Goal: Task Accomplishment & Management: Use online tool/utility

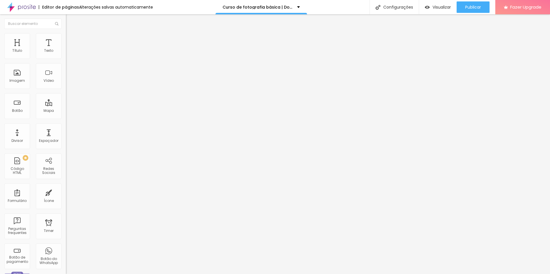
click at [66, 36] on li "Estilo" at bounding box center [99, 36] width 66 height 6
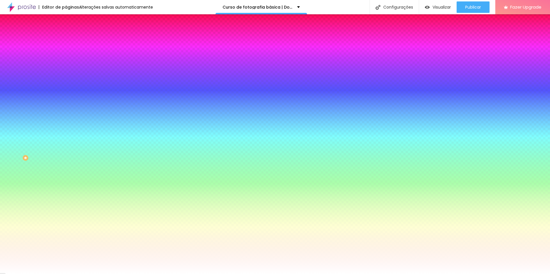
click at [66, 53] on span "Trocar imagem" at bounding box center [81, 50] width 31 height 5
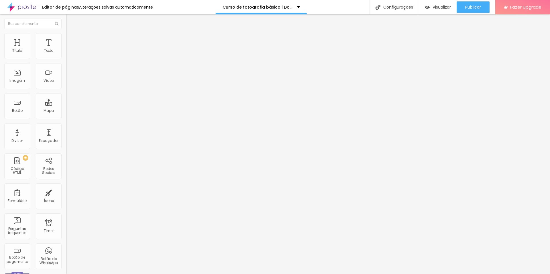
click at [66, 38] on ul "Conteúdo Estilo Avançado" at bounding box center [99, 35] width 66 height 17
click at [66, 38] on li "Estilo" at bounding box center [99, 36] width 66 height 6
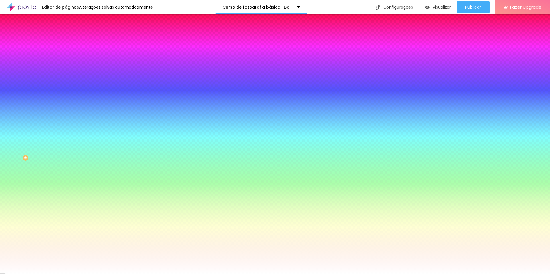
click at [66, 53] on span "Trocar imagem" at bounding box center [81, 50] width 31 height 5
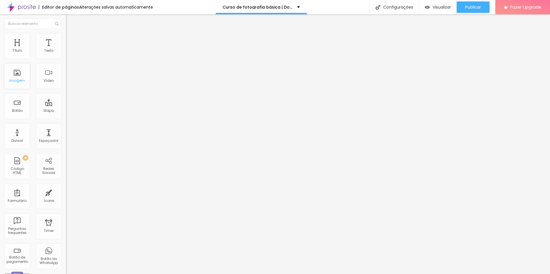
click at [15, 80] on div "Imagem" at bounding box center [16, 81] width 15 height 4
click at [66, 33] on li "Estilo" at bounding box center [99, 36] width 66 height 6
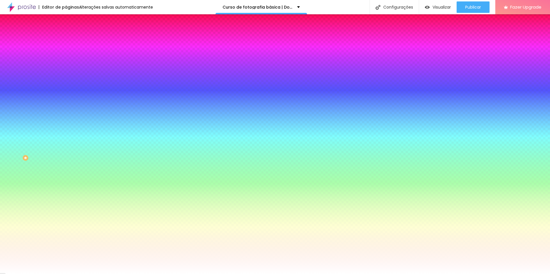
click at [66, 53] on span "Trocar imagem" at bounding box center [81, 50] width 31 height 5
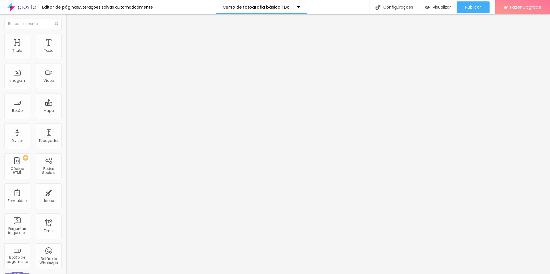
click at [66, 34] on img at bounding box center [68, 35] width 5 height 5
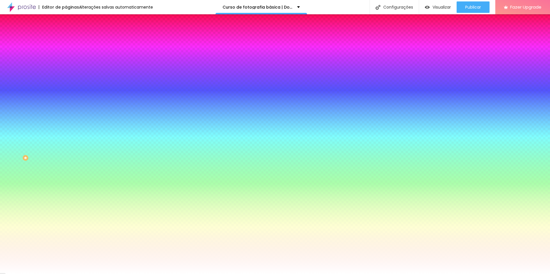
click at [66, 53] on span "Trocar imagem" at bounding box center [81, 50] width 31 height 5
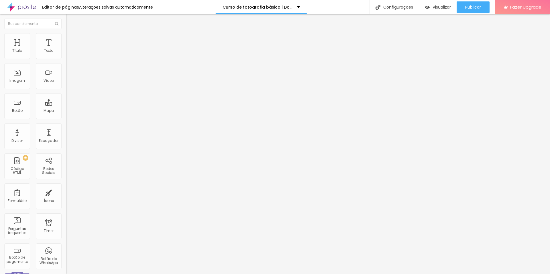
click at [66, 34] on img at bounding box center [68, 35] width 5 height 5
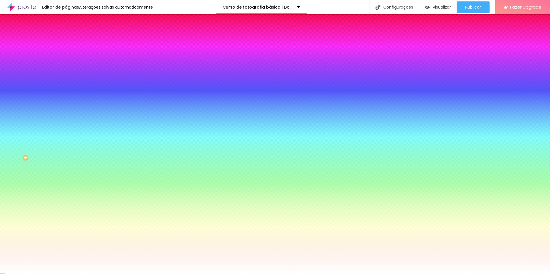
click at [66, 53] on span "Trocar imagem" at bounding box center [81, 50] width 31 height 5
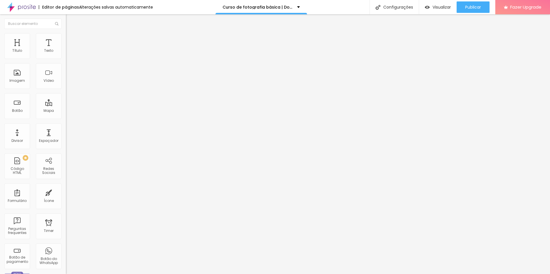
click at [66, 36] on li "Estilo" at bounding box center [99, 36] width 66 height 6
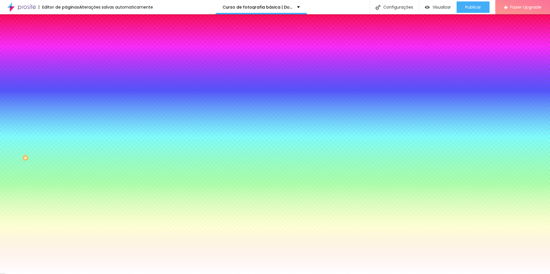
click at [66, 53] on span "Trocar imagem" at bounding box center [81, 50] width 31 height 5
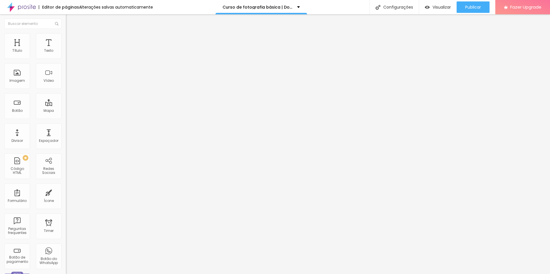
click at [66, 33] on img at bounding box center [68, 35] width 5 height 5
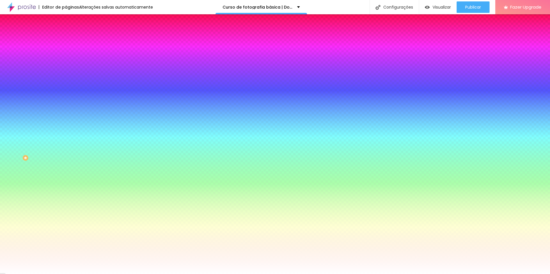
click at [66, 53] on span "Trocar imagem" at bounding box center [81, 50] width 31 height 5
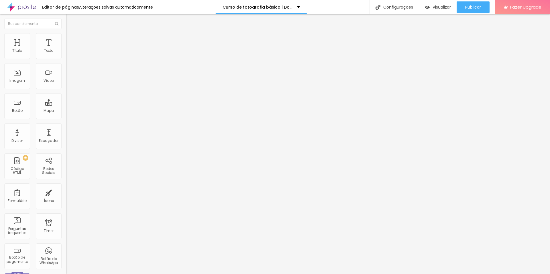
click at [66, 38] on li "Estilo" at bounding box center [99, 36] width 66 height 6
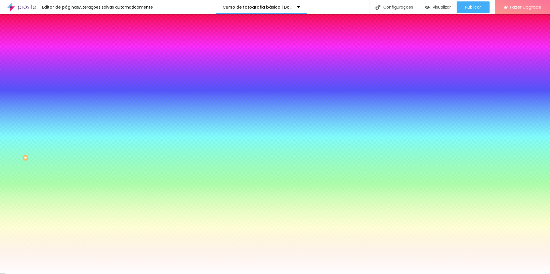
click at [66, 53] on span "Trocar imagem" at bounding box center [81, 50] width 31 height 5
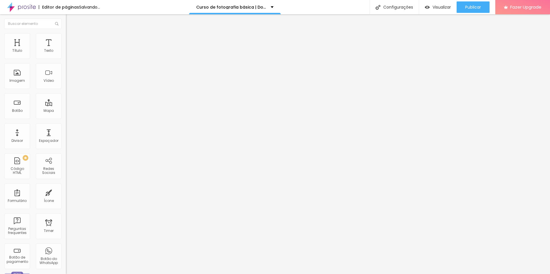
click at [66, 33] on img at bounding box center [68, 35] width 5 height 5
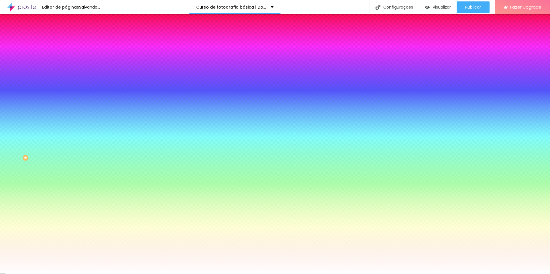
click at [66, 53] on span "Trocar imagem" at bounding box center [81, 50] width 31 height 5
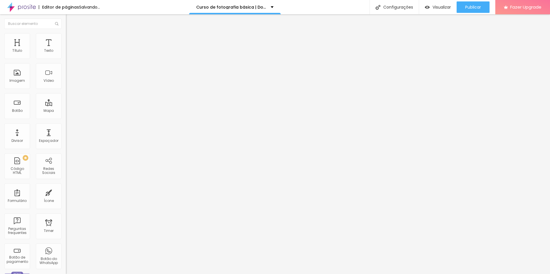
click at [66, 37] on li "Estilo" at bounding box center [99, 36] width 66 height 6
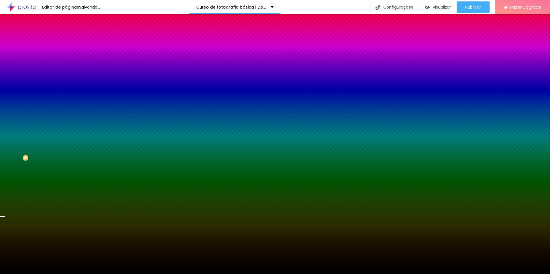
click at [66, 52] on div "Trocar imagem" at bounding box center [99, 50] width 66 height 4
click at [66, 53] on span "Trocar imagem" at bounding box center [81, 50] width 31 height 5
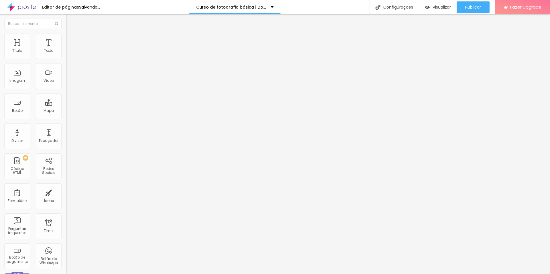
click at [70, 22] on img "button" at bounding box center [72, 21] width 5 height 5
click at [70, 19] on img "button" at bounding box center [72, 21] width 5 height 5
click at [70, 21] on img "button" at bounding box center [72, 21] width 5 height 5
click at [66, 17] on button "Editar Coluna" at bounding box center [99, 20] width 66 height 13
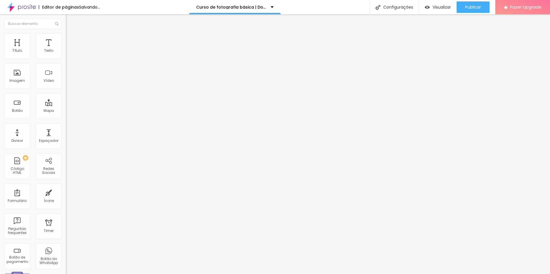
click at [70, 20] on img "button" at bounding box center [72, 21] width 5 height 5
click at [66, 49] on span "Adicionar imagem" at bounding box center [84, 46] width 37 height 5
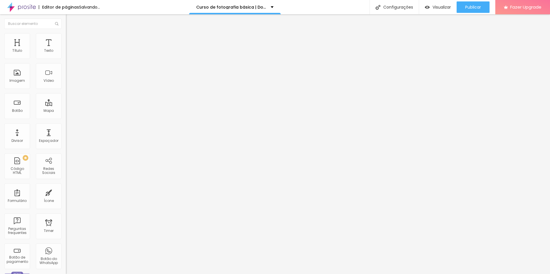
click at [66, 36] on img at bounding box center [68, 35] width 5 height 5
click at [66, 39] on img at bounding box center [68, 41] width 5 height 5
click at [71, 34] on span "Conteúdo" at bounding box center [80, 31] width 18 height 5
click at [71, 40] on span "Estilo" at bounding box center [75, 37] width 9 height 5
type input "95"
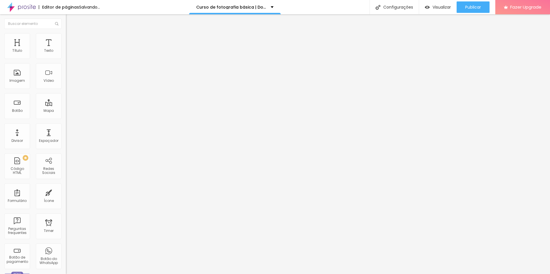
type input "95"
type input "90"
type input "85"
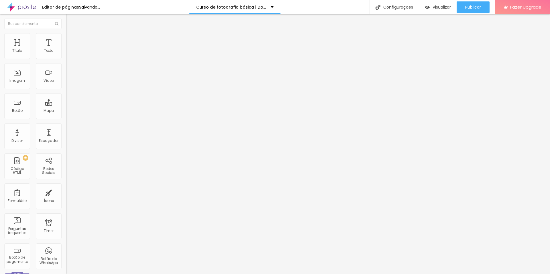
type input "90"
type input "95"
type input "100"
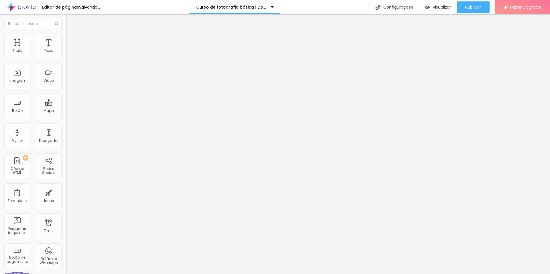
type input "100"
type input "95"
type input "90"
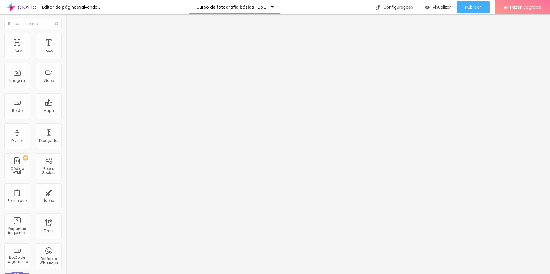
type input "85"
type input "80"
type input "75"
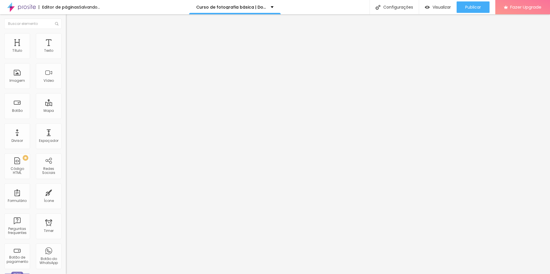
type input "75"
type input "70"
type input "65"
drag, startPoint x: 59, startPoint y: 61, endPoint x: 37, endPoint y: 72, distance: 24.1
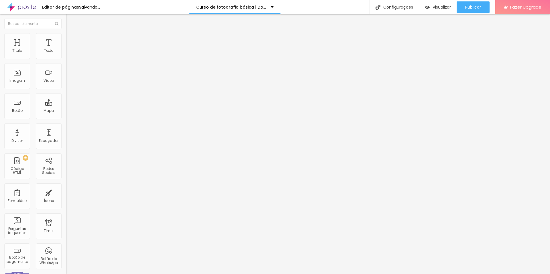
type input "65"
click at [66, 59] on input "range" at bounding box center [84, 56] width 37 height 5
click at [66, 39] on li "Avançado" at bounding box center [99, 42] width 66 height 6
click at [66, 38] on li "Estilo" at bounding box center [99, 36] width 66 height 6
type input "1"
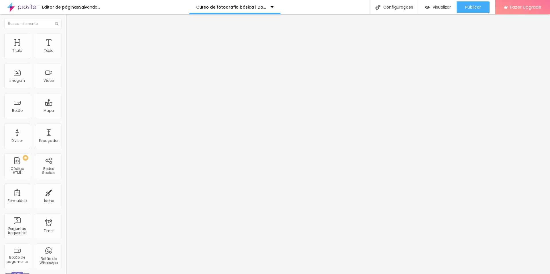
type input "1"
type input "2"
click at [66, 126] on input "range" at bounding box center [84, 128] width 37 height 5
type input "0"
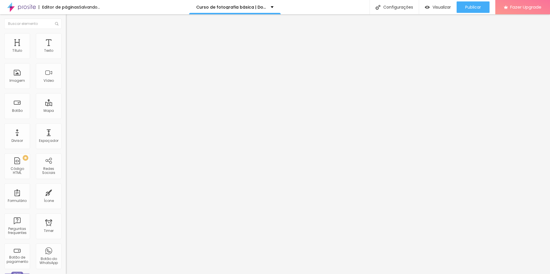
type input "0"
drag, startPoint x: 14, startPoint y: 74, endPoint x: 6, endPoint y: 74, distance: 8.0
type input "0"
click at [66, 126] on input "range" at bounding box center [84, 128] width 37 height 5
click at [66, 33] on img at bounding box center [68, 29] width 5 height 5
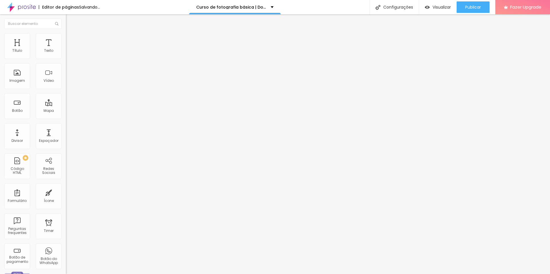
click at [66, 90] on span "Original" at bounding box center [73, 87] width 14 height 5
click at [66, 93] on span "Cinema" at bounding box center [73, 90] width 14 height 5
click at [66, 102] on span "Quadrado" at bounding box center [75, 99] width 19 height 5
click at [66, 90] on span "1:1 Quadrado" at bounding box center [77, 87] width 23 height 5
click at [66, 105] on span "Original" at bounding box center [73, 102] width 14 height 5
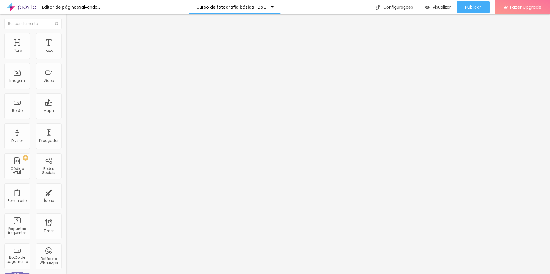
click at [66, 96] on span "Padrão" at bounding box center [72, 94] width 13 height 5
click at [66, 105] on span "Original" at bounding box center [73, 102] width 14 height 5
click at [66, 36] on img at bounding box center [68, 35] width 5 height 5
click at [69, 155] on icon "button" at bounding box center [70, 156] width 2 height 2
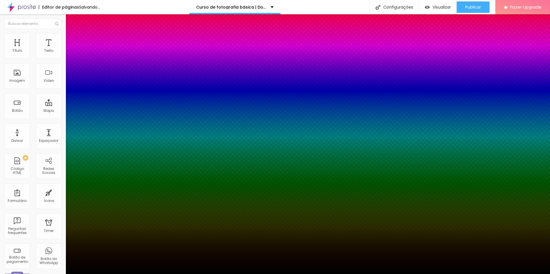
drag, startPoint x: 106, startPoint y: 137, endPoint x: 108, endPoint y: 176, distance: 39.3
click at [108, 176] on body "Editor de páginas Salvando... Curso de fotografia básica | Do zero aos primeiro…" at bounding box center [275, 137] width 550 height 274
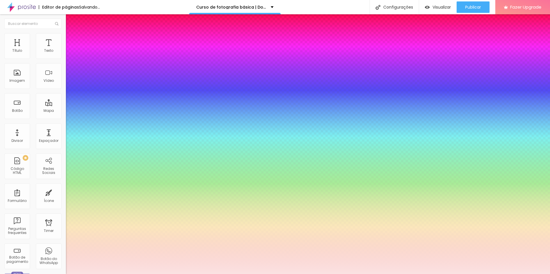
type input "#FFFFFF"
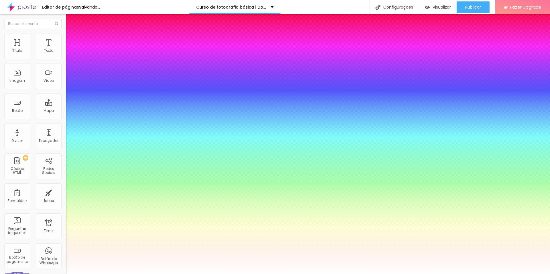
drag, startPoint x: 77, startPoint y: 138, endPoint x: 53, endPoint y: 127, distance: 26.4
click at [53, 127] on body "Editor de páginas Salvando... Curso de fotografia básica | Do zero aos primeiro…" at bounding box center [275, 137] width 550 height 274
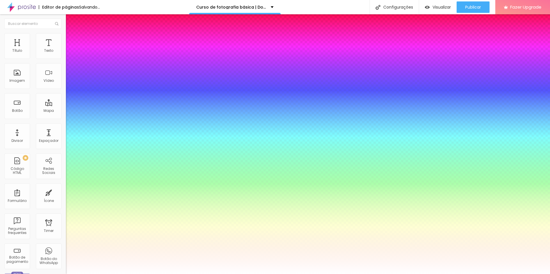
drag, startPoint x: 104, startPoint y: 170, endPoint x: 104, endPoint y: 183, distance: 12.6
click at [105, 183] on body "Editor de páginas Salvando... Curso de fotografia básica | Do zero aos primeiro…" at bounding box center [275, 137] width 550 height 274
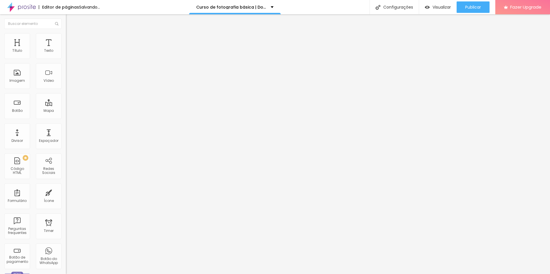
click at [71, 40] on span "Avançado" at bounding box center [80, 42] width 19 height 5
click at [66, 36] on li "Avançado" at bounding box center [99, 36] width 66 height 6
click at [71, 34] on span "Estilo" at bounding box center [75, 31] width 9 height 5
click at [71, 40] on span "Avançado" at bounding box center [80, 37] width 19 height 5
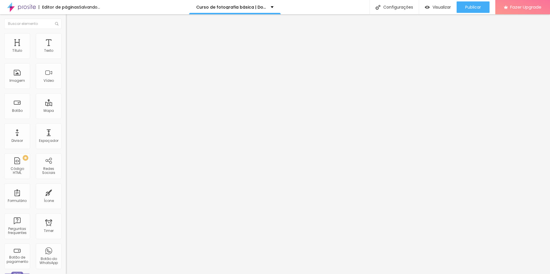
click at [66, 39] on ul "Estilo Avançado" at bounding box center [99, 32] width 66 height 11
click at [66, 33] on li "Estilo" at bounding box center [99, 30] width 66 height 6
click at [70, 22] on div "Editar Título" at bounding box center [86, 21] width 33 height 5
click at [474, 6] on span "Publicar" at bounding box center [473, 7] width 16 height 5
click at [66, 34] on img at bounding box center [68, 35] width 5 height 5
